Goal: Task Accomplishment & Management: Use online tool/utility

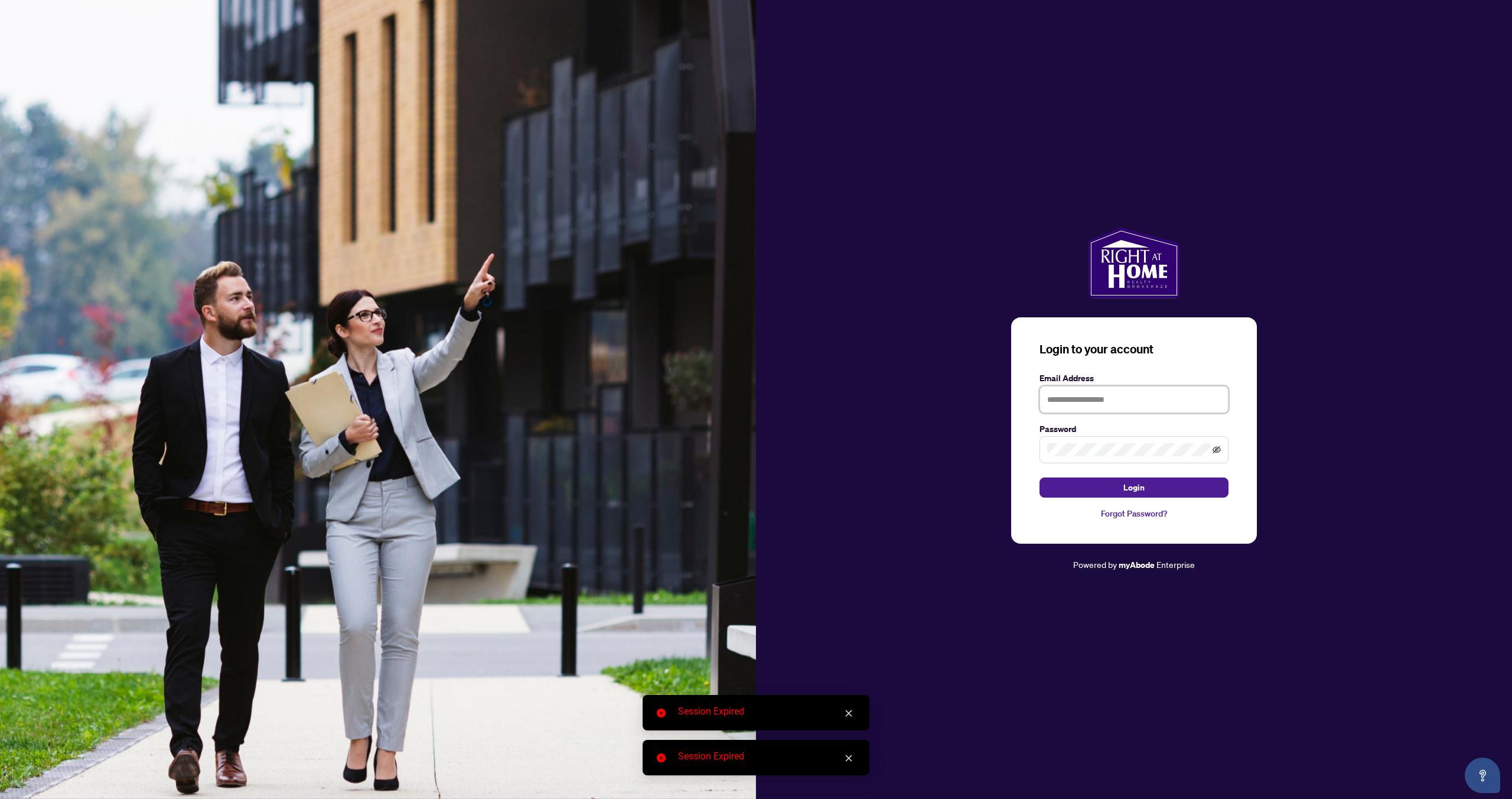
type input "**********"
click at [1215, 452] on icon "eye-invisible" at bounding box center [1216, 450] width 8 height 7
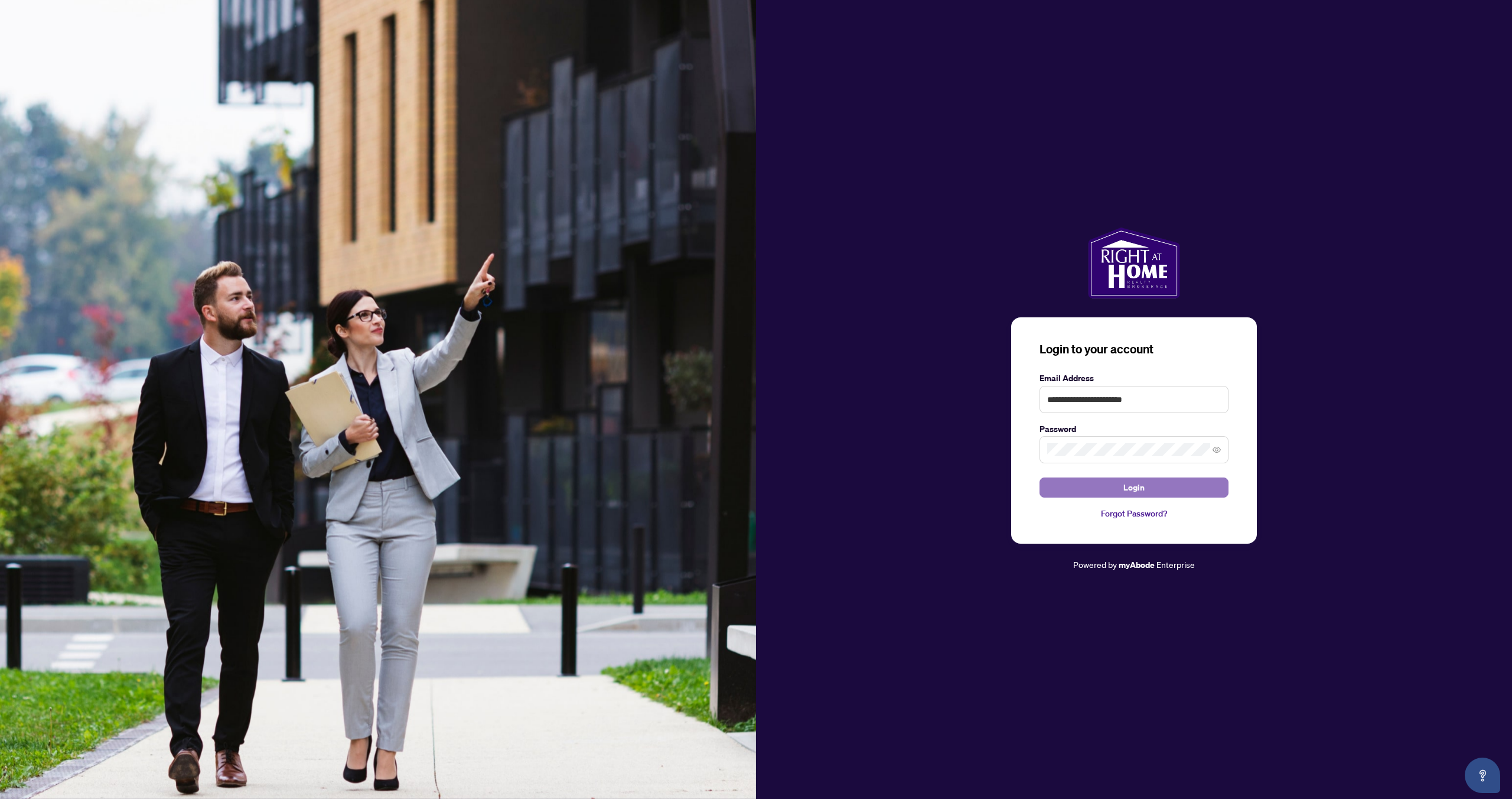
click at [1125, 493] on span "Login" at bounding box center [1134, 488] width 21 height 19
click at [1140, 491] on span "Login" at bounding box center [1134, 488] width 21 height 19
click at [1143, 489] on span "Login" at bounding box center [1134, 488] width 21 height 19
click at [1125, 516] on link "Forgot Password?" at bounding box center [1134, 513] width 189 height 13
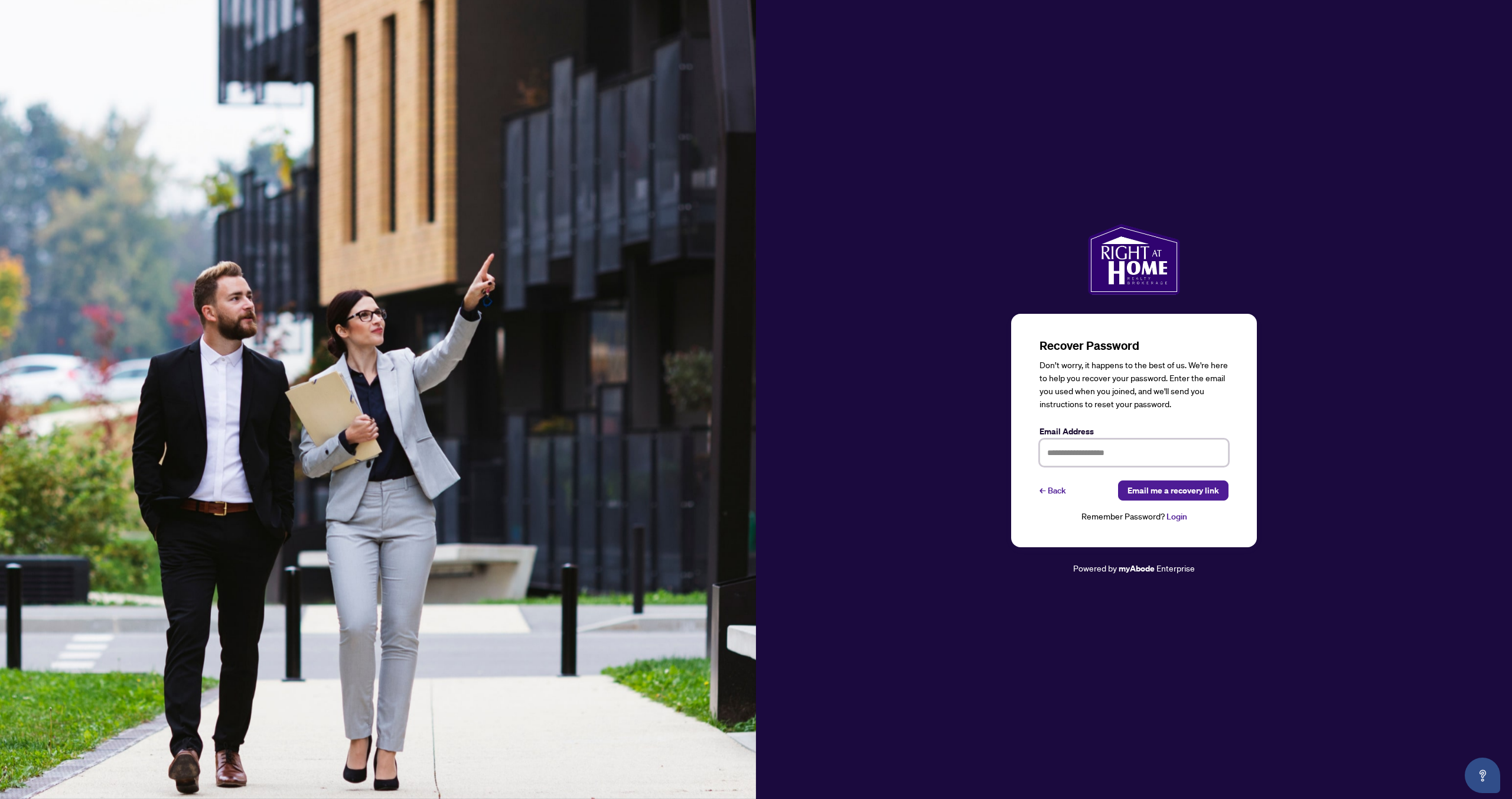
type input "**********"
click at [1167, 496] on span "Email me a recovery link" at bounding box center [1173, 490] width 91 height 19
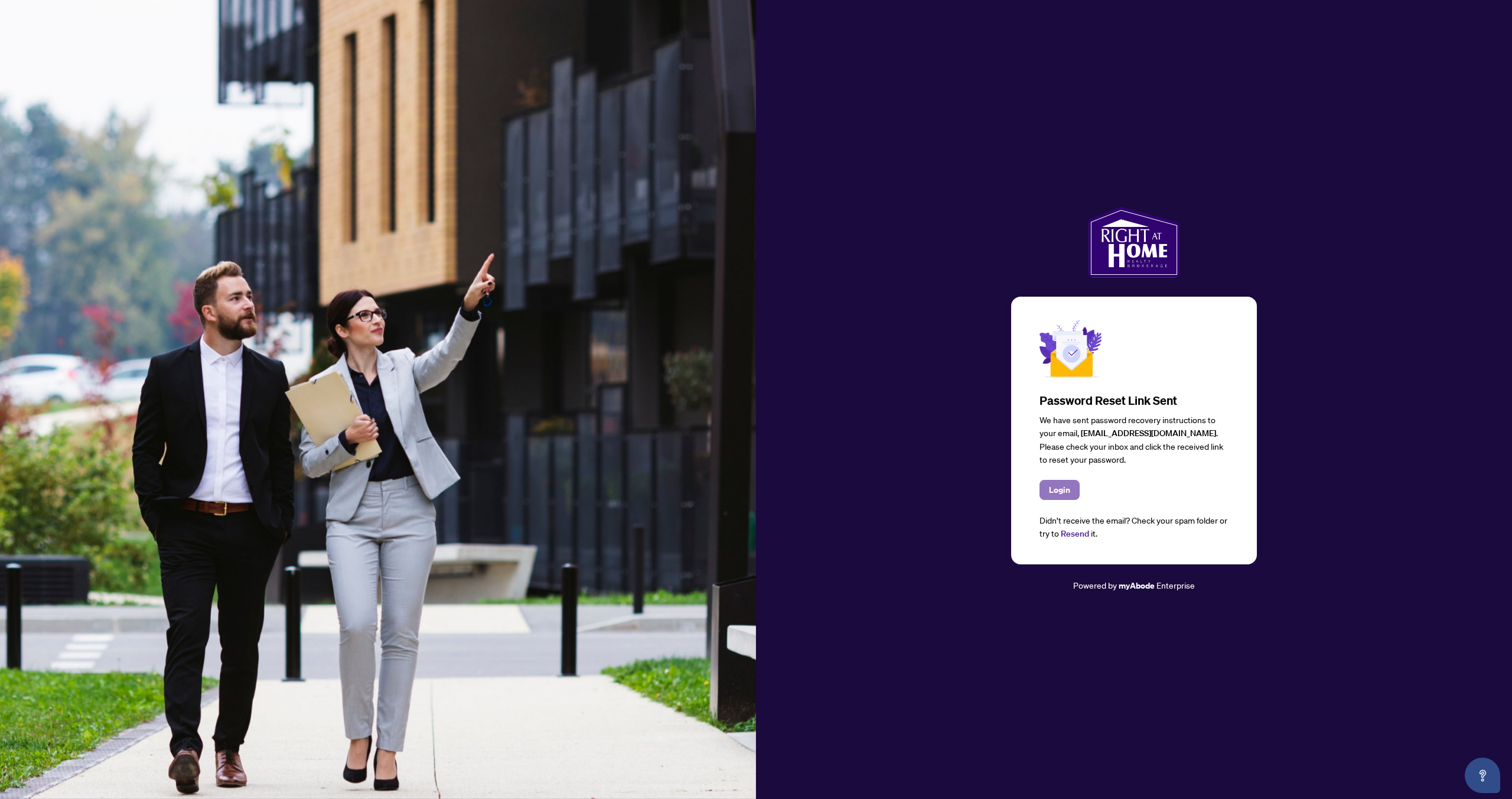
click at [1066, 490] on span "Login" at bounding box center [1060, 490] width 21 height 19
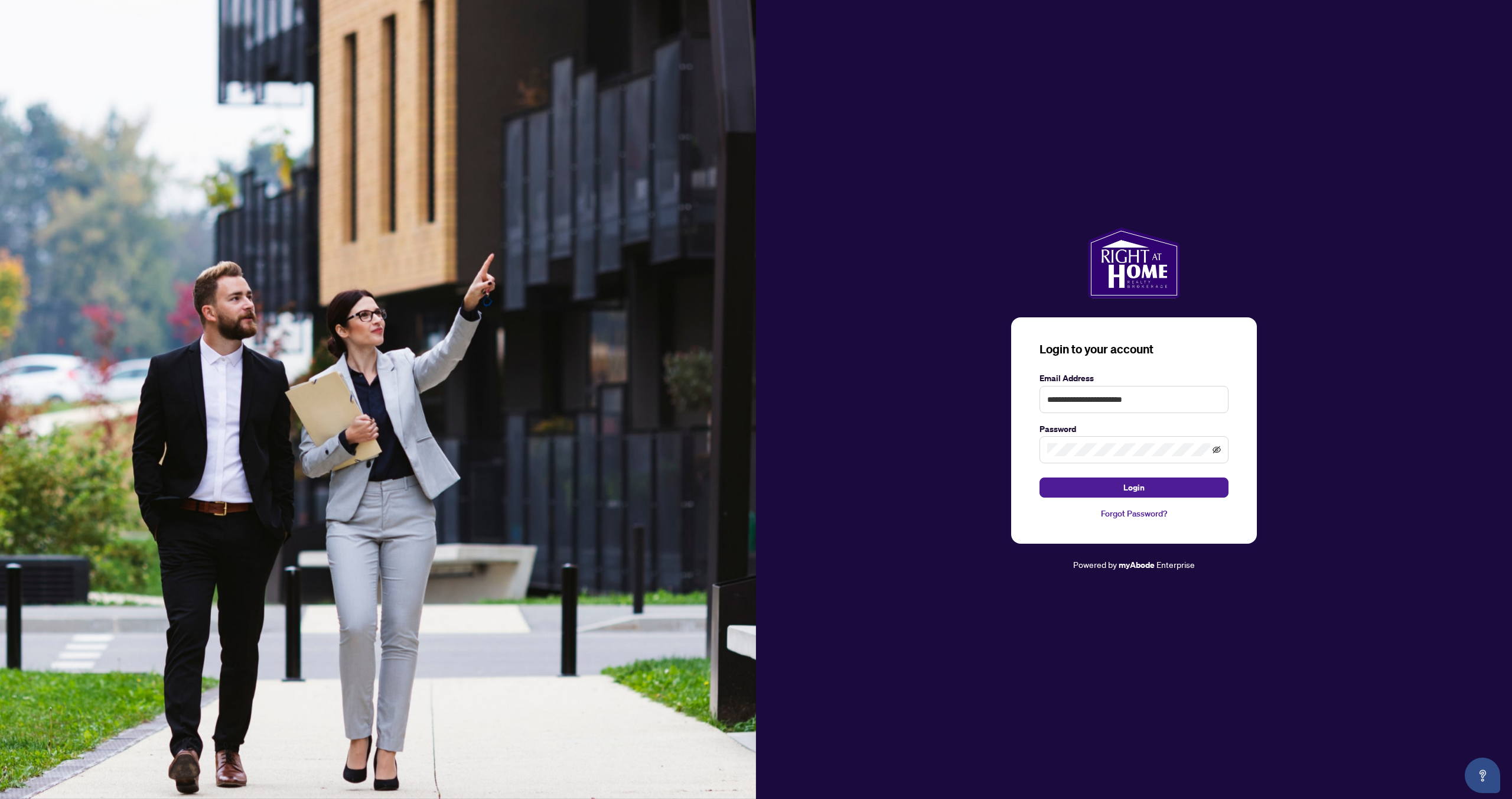
click at [1217, 449] on icon "eye-invisible" at bounding box center [1216, 449] width 8 height 8
click at [1139, 489] on span "Login" at bounding box center [1134, 488] width 21 height 19
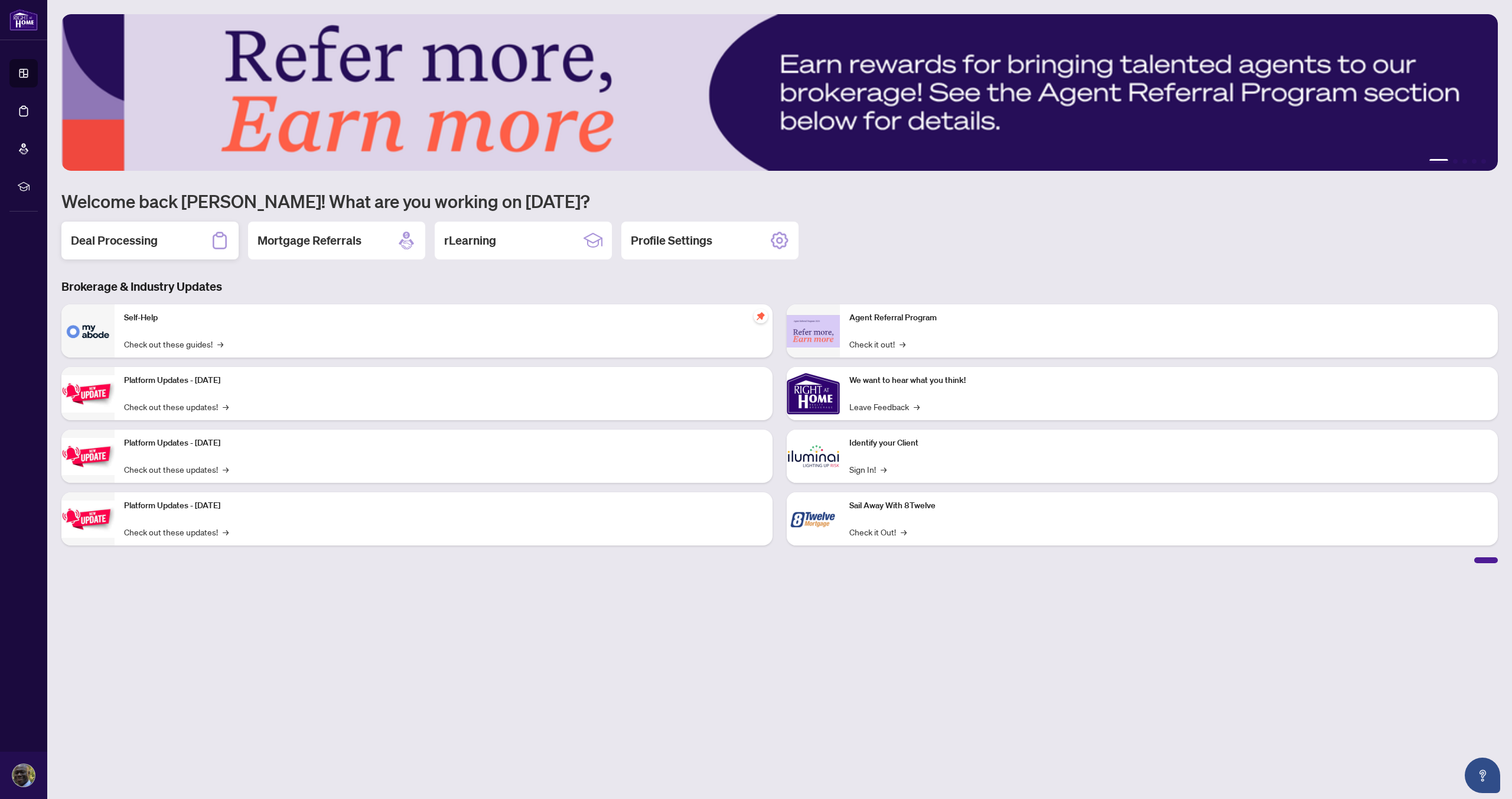
click at [106, 241] on h2 "Deal Processing" at bounding box center [114, 240] width 87 height 17
click at [528, 237] on div "rLearning" at bounding box center [523, 240] width 177 height 38
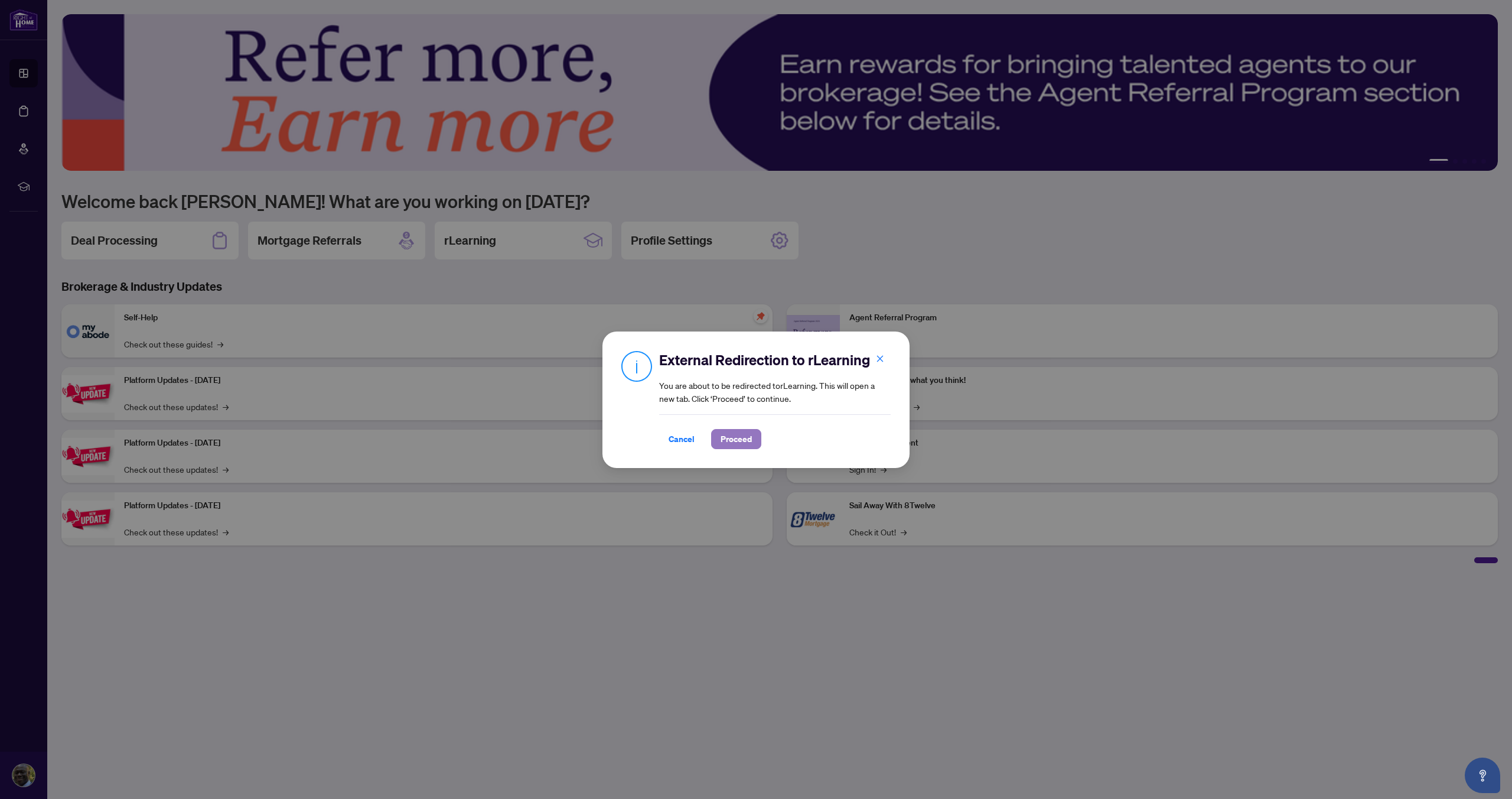
click at [739, 439] on span "Proceed" at bounding box center [736, 439] width 32 height 19
